Goal: Find specific page/section: Find specific page/section

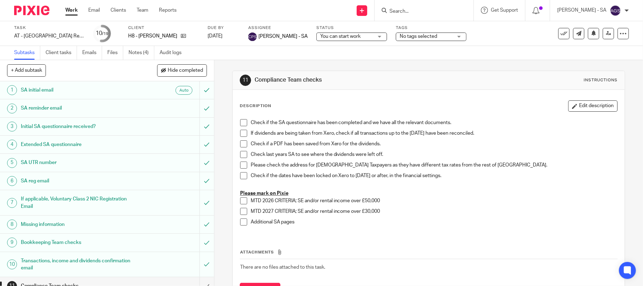
click at [416, 10] on input "Search" at bounding box center [421, 11] width 64 height 6
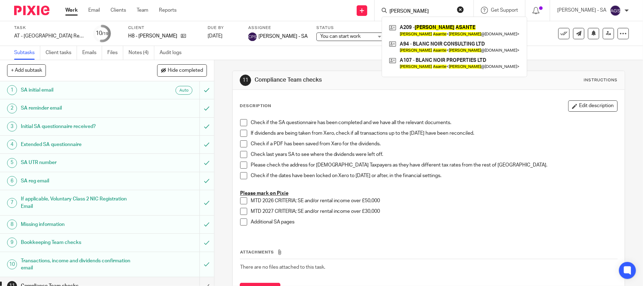
type input "Anita asante"
click button "submit" at bounding box center [0, 0] width 0 height 0
click at [433, 24] on link at bounding box center [454, 30] width 134 height 16
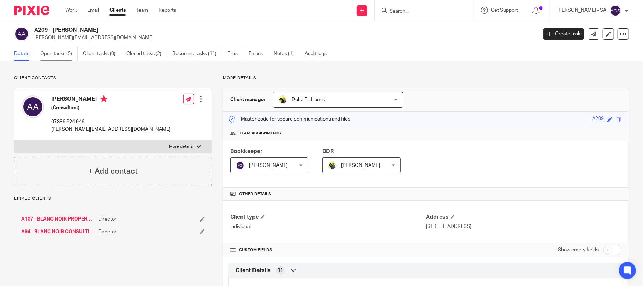
click at [49, 54] on link "Open tasks (5)" at bounding box center [58, 54] width 37 height 14
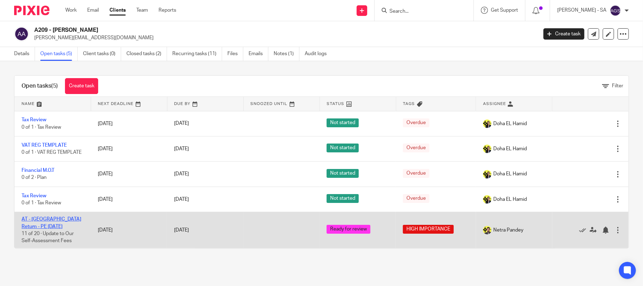
click at [50, 222] on link "AT - [GEOGRAPHIC_DATA] Return - PE [DATE]" at bounding box center [52, 222] width 60 height 12
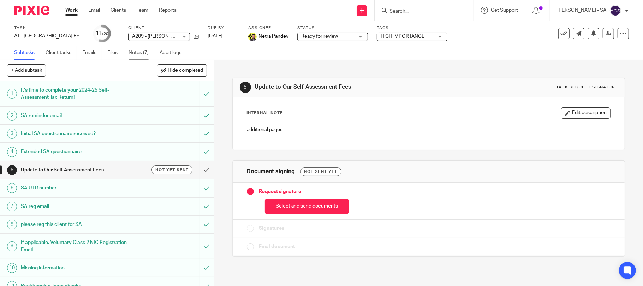
click at [142, 54] on link "Notes (7)" at bounding box center [142, 53] width 26 height 14
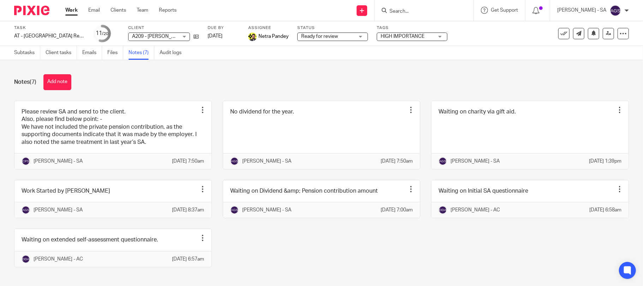
click at [286, 72] on div "Notes (7) Add note Please review SA and send to the client. Also, please find b…" at bounding box center [321, 173] width 643 height 226
